Goal: Information Seeking & Learning: Learn about a topic

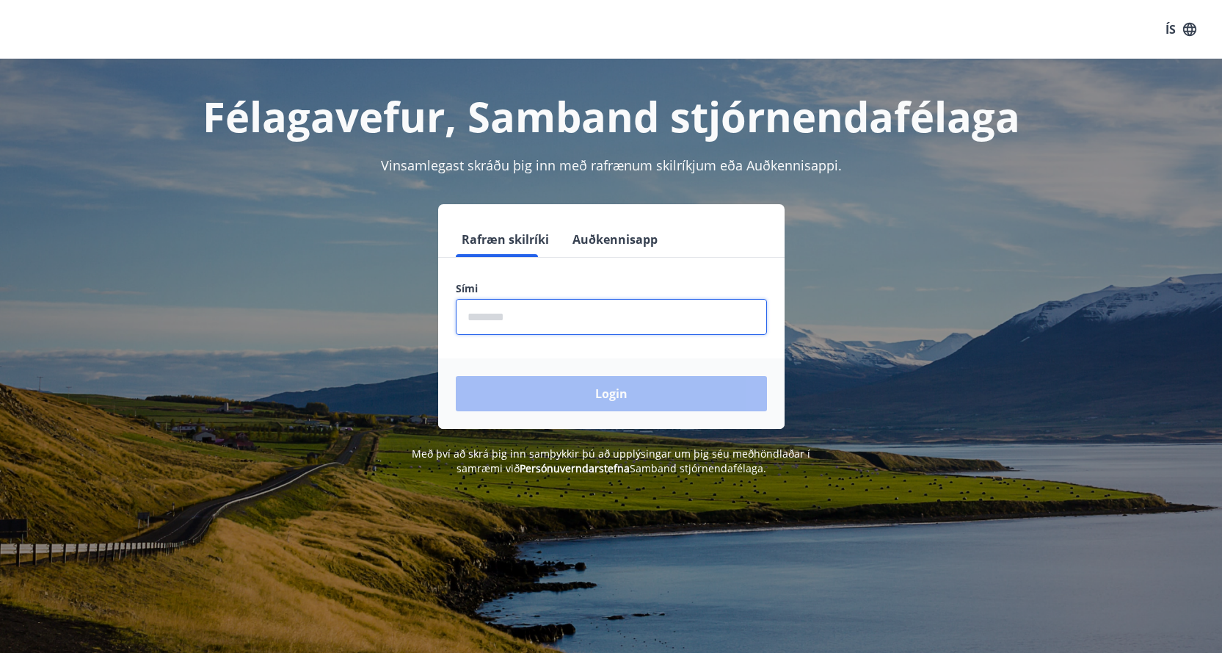
click at [485, 316] on input "phone" at bounding box center [611, 317] width 311 height 36
type input "********"
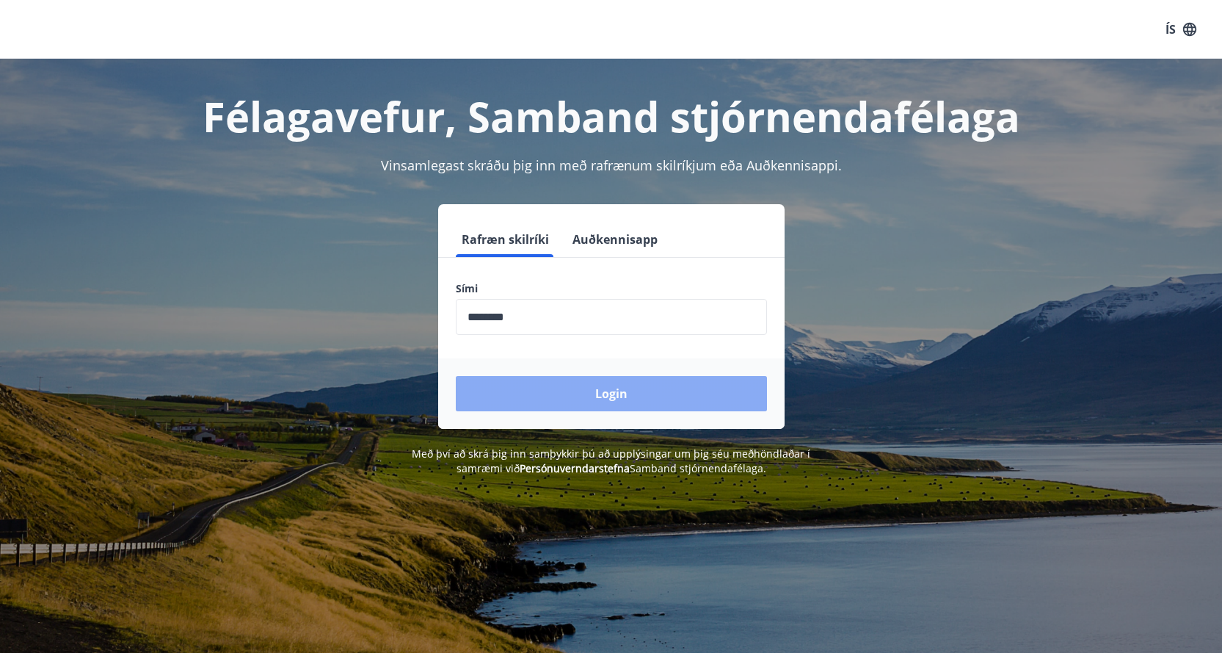
click at [540, 393] on button "Login" at bounding box center [611, 393] width 311 height 35
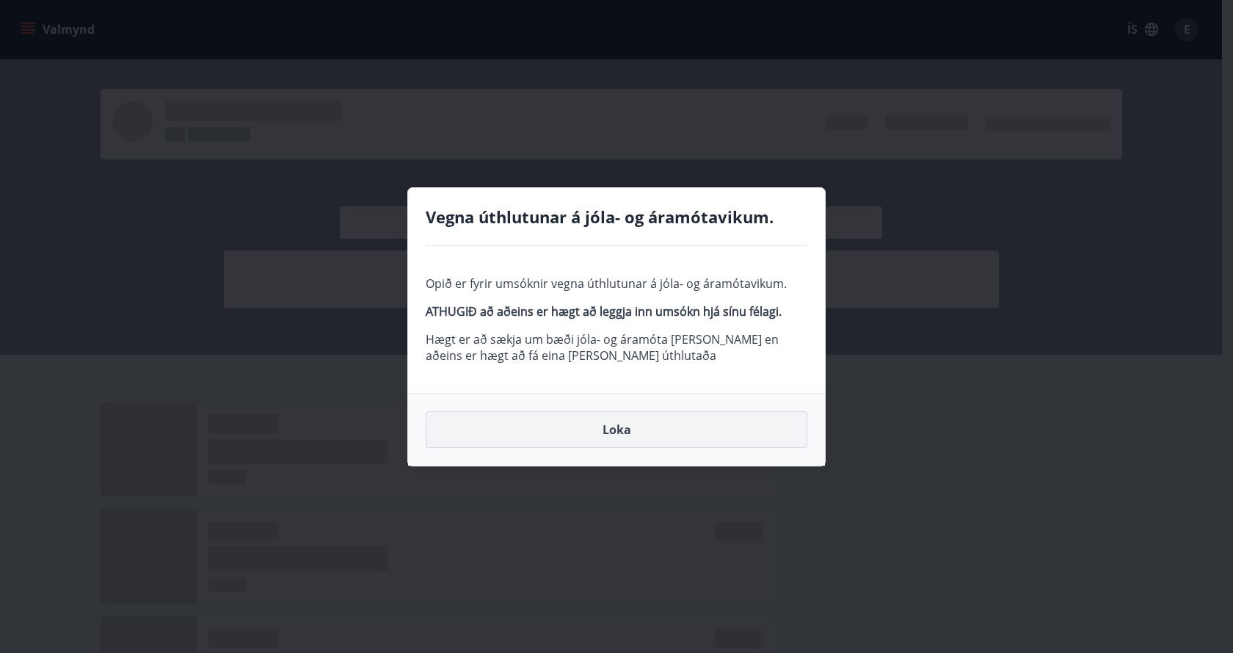
click at [612, 428] on button "Loka" at bounding box center [617, 429] width 382 height 37
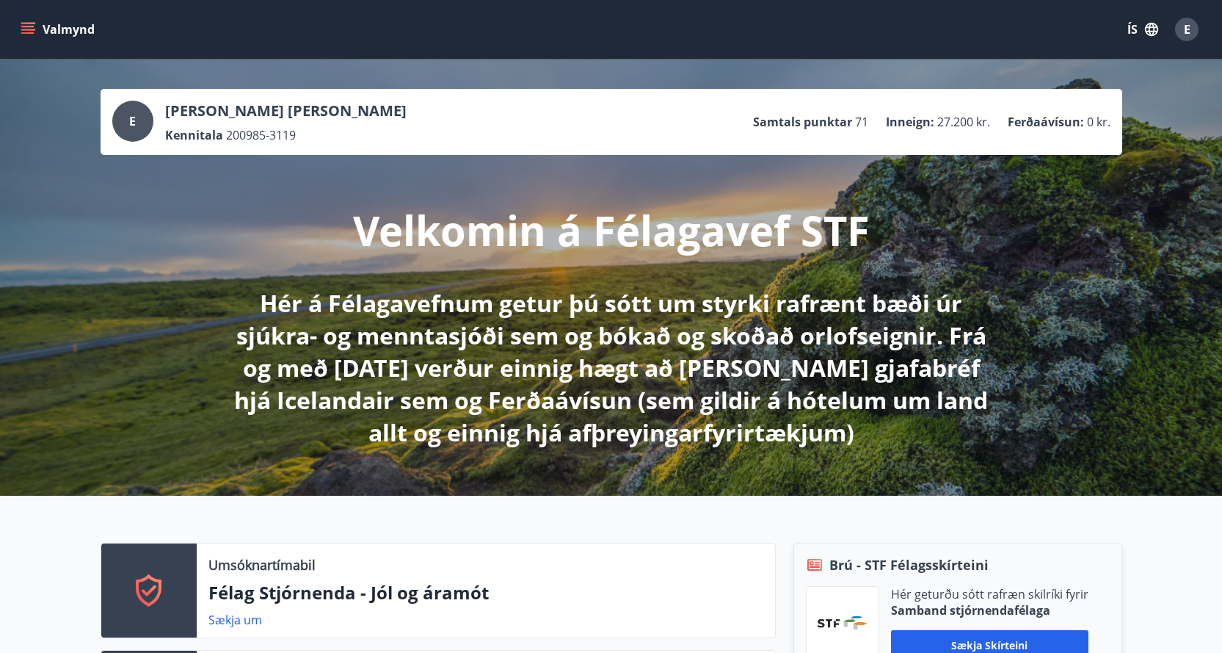
click at [25, 35] on icon "menu" at bounding box center [28, 29] width 15 height 15
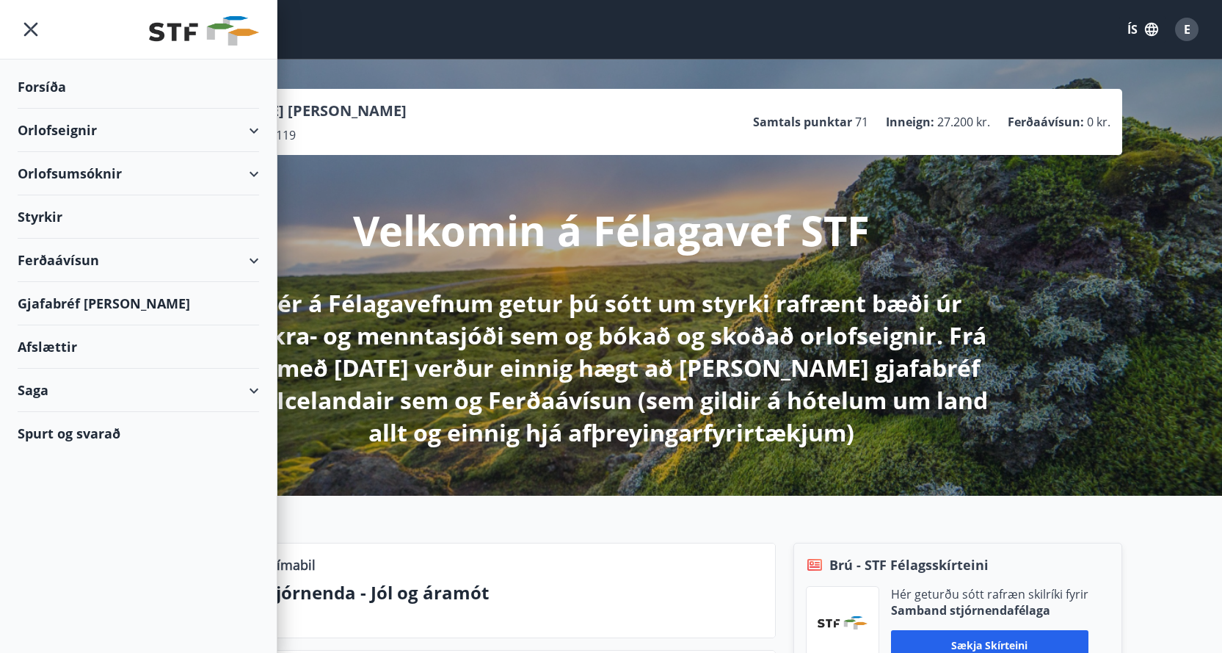
click at [72, 341] on div "Afslættir" at bounding box center [139, 346] width 242 height 43
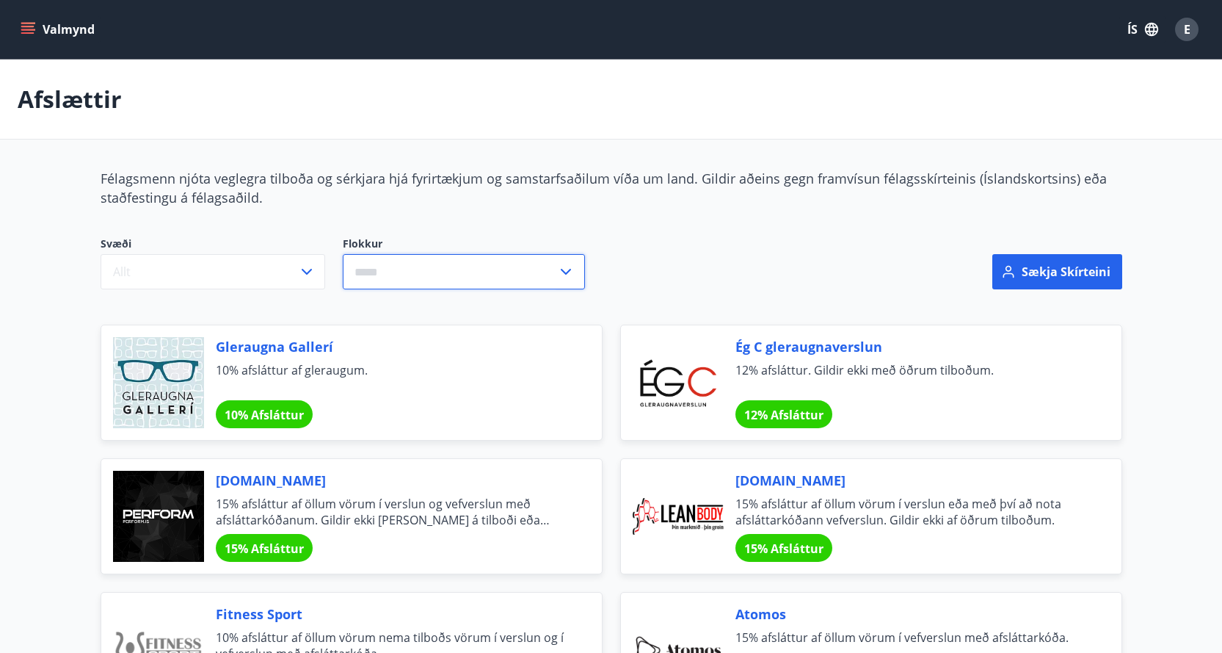
click at [455, 269] on input "text" at bounding box center [450, 272] width 214 height 36
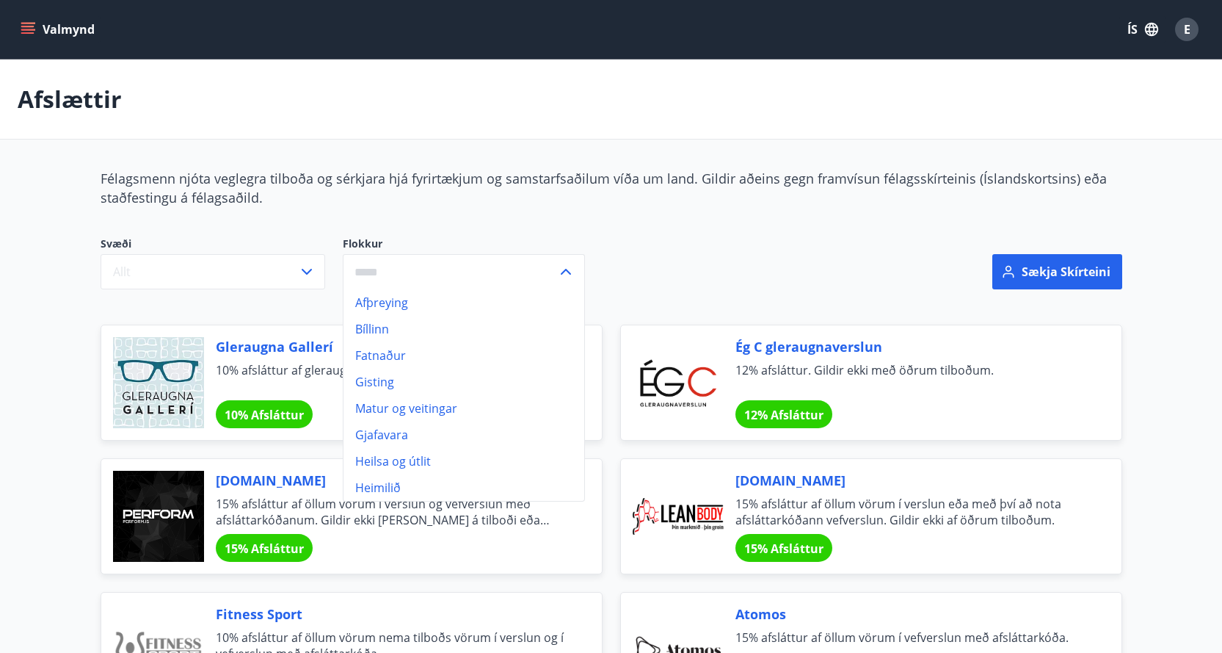
click at [454, 300] on li "Afþreying" at bounding box center [464, 302] width 241 height 26
type input "*********"
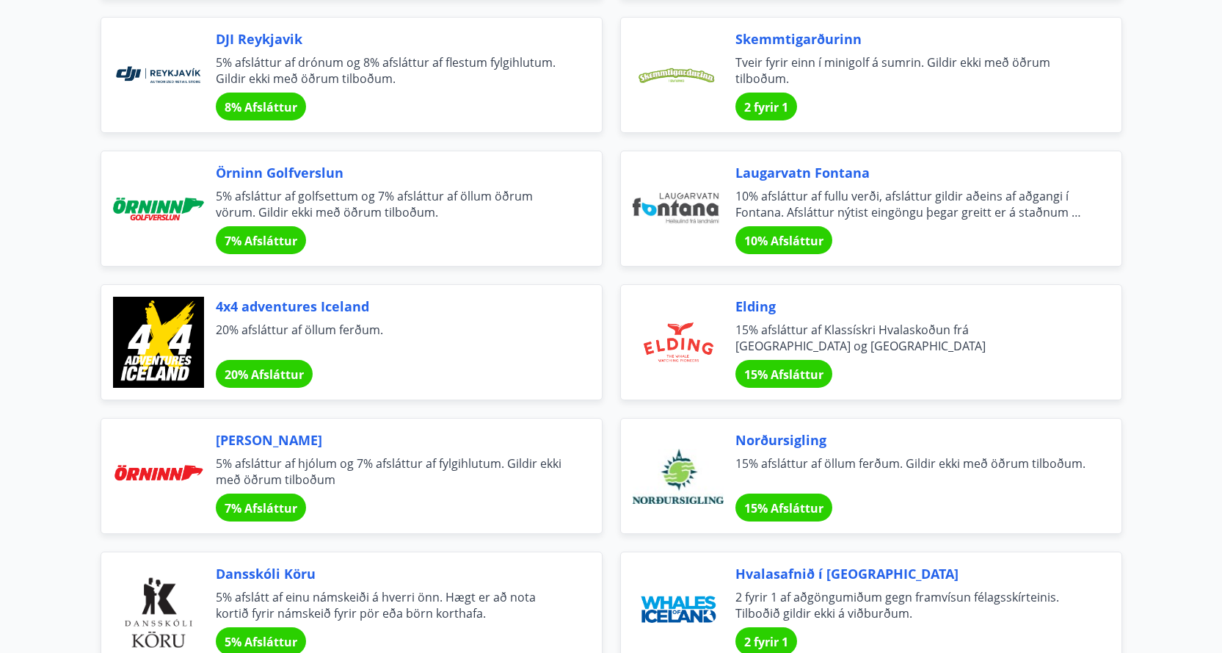
scroll to position [734, 0]
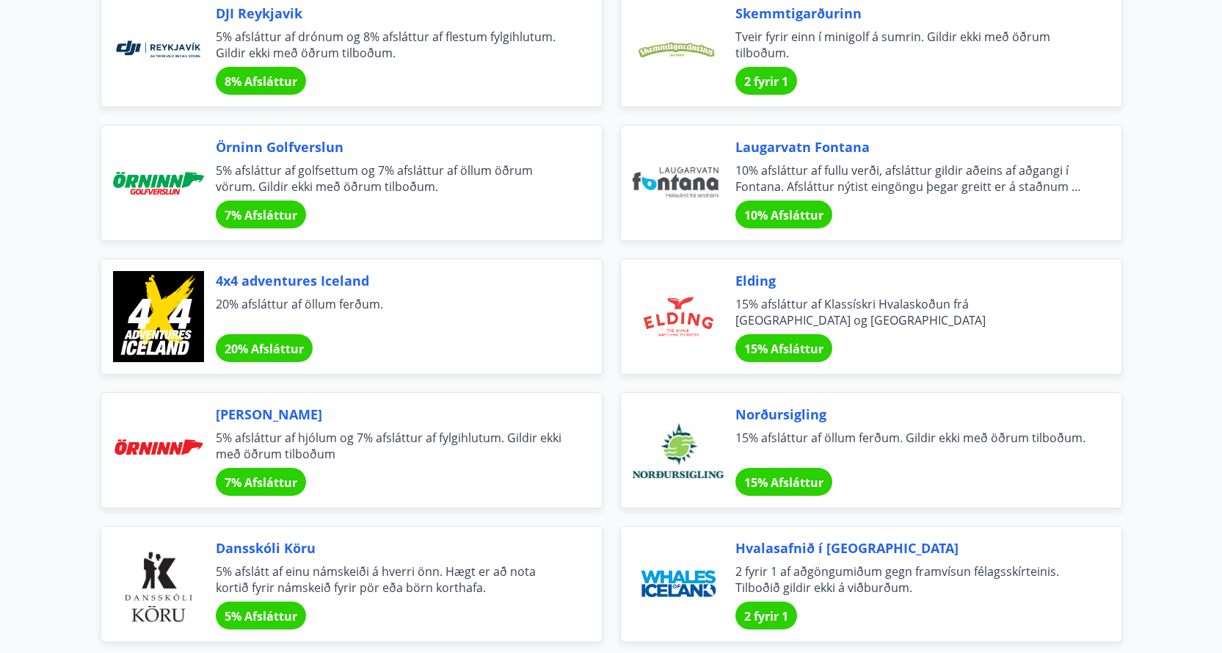
click at [775, 145] on span "Laugarvatn Fontana" at bounding box center [911, 146] width 351 height 19
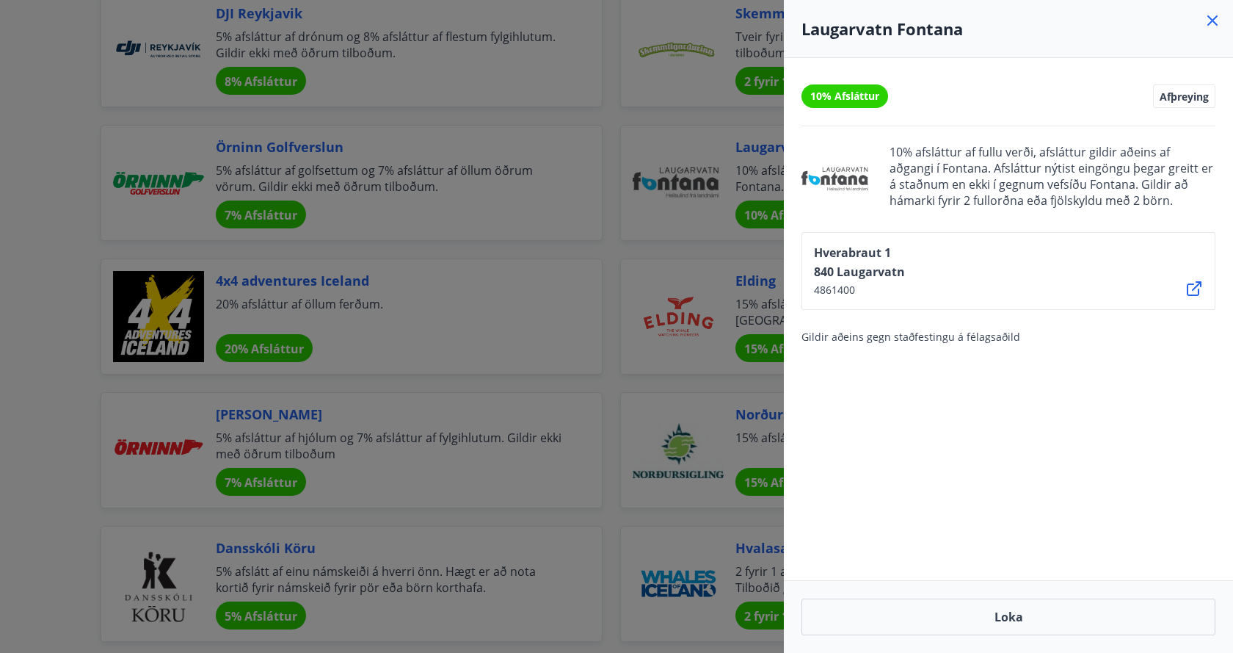
click at [671, 224] on div at bounding box center [616, 326] width 1233 height 653
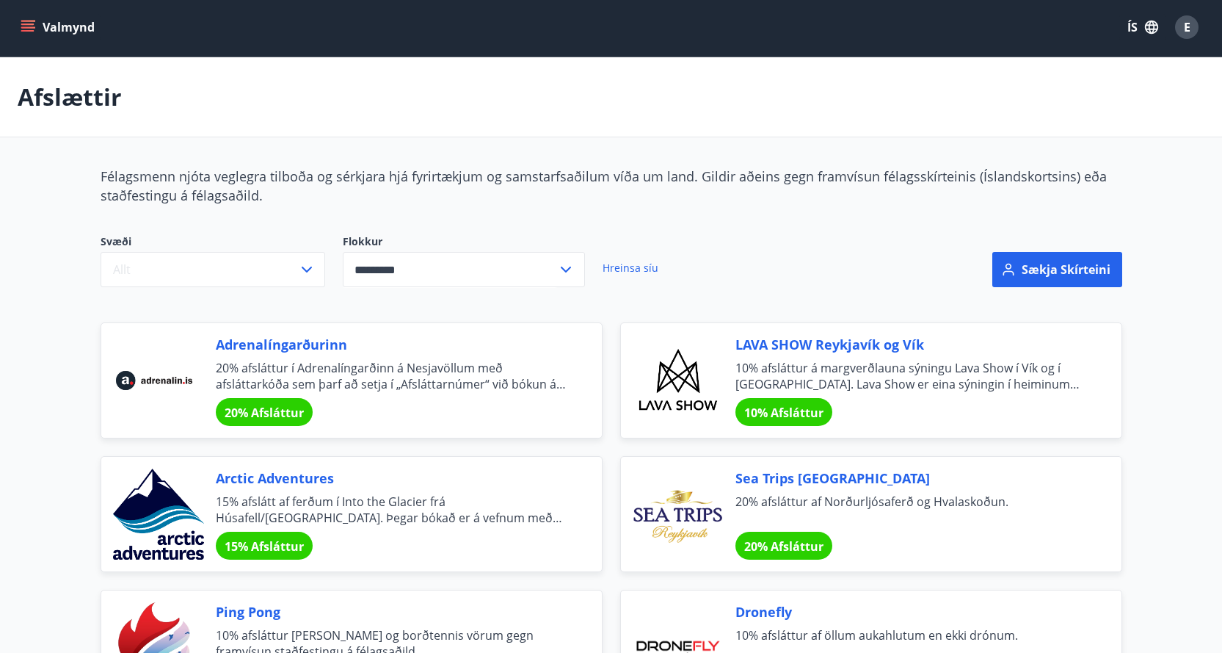
scroll to position [0, 0]
